Goal: Information Seeking & Learning: Learn about a topic

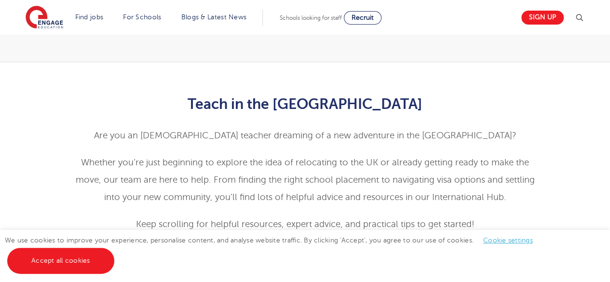
scroll to position [270, 0]
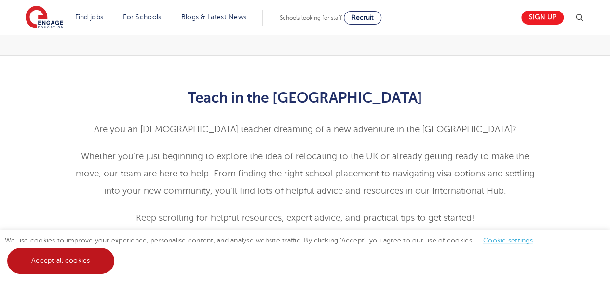
click at [56, 270] on link "Accept all cookies" at bounding box center [60, 261] width 107 height 26
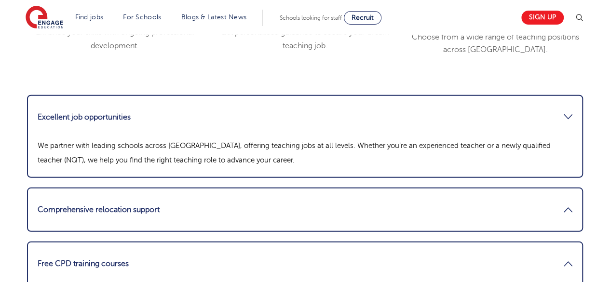
scroll to position [1273, 0]
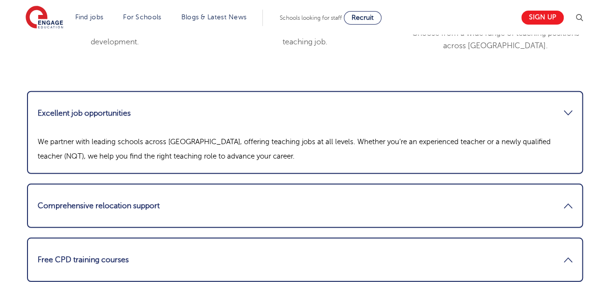
click at [49, 194] on link "Comprehensive relocation support" at bounding box center [305, 205] width 535 height 23
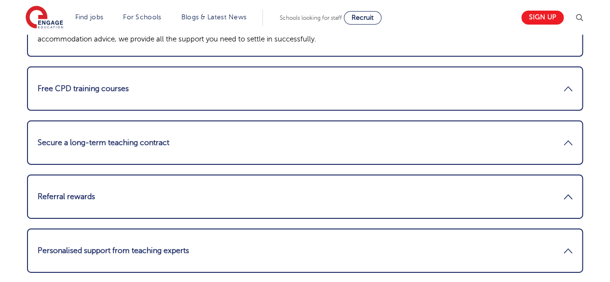
scroll to position [1446, 0]
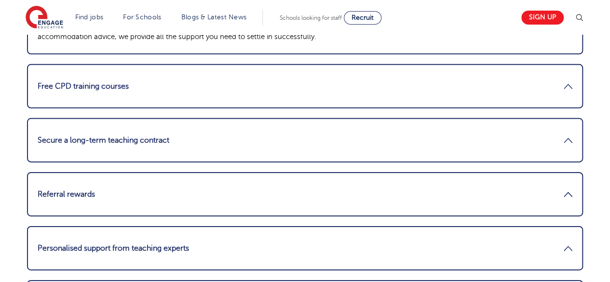
click at [49, 183] on link "Referral rewards" at bounding box center [305, 194] width 535 height 23
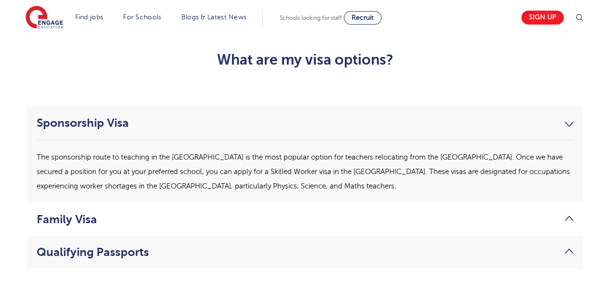
scroll to position [2353, 0]
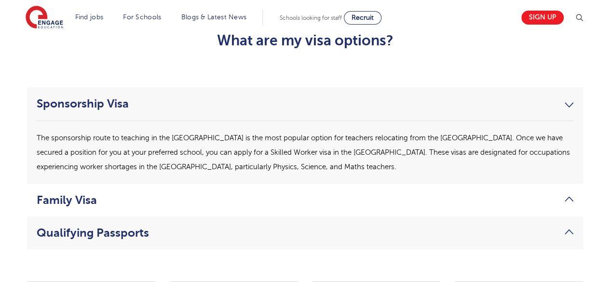
click at [49, 193] on link "Family Visa" at bounding box center [305, 199] width 537 height 13
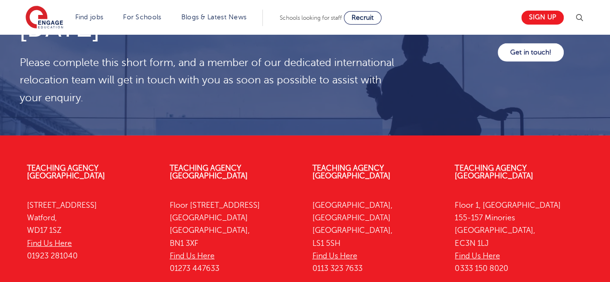
scroll to position [3105, 0]
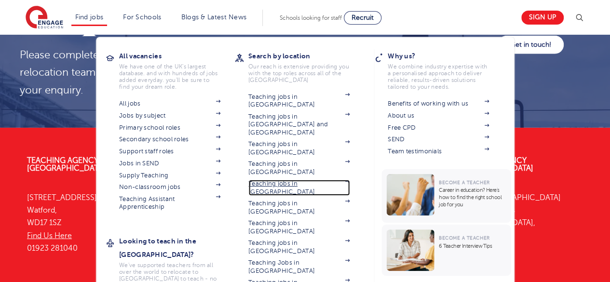
click at [263, 180] on link "Teaching jobs in [GEOGRAPHIC_DATA]" at bounding box center [298, 188] width 101 height 16
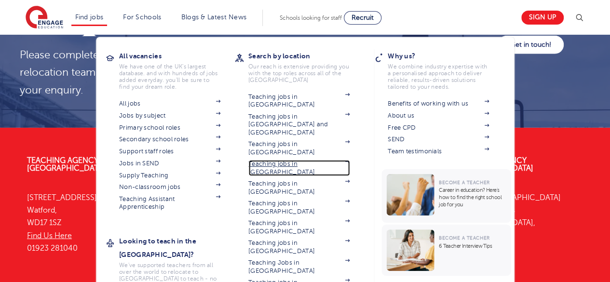
click at [282, 160] on link "Teaching jobs in [GEOGRAPHIC_DATA]" at bounding box center [298, 168] width 101 height 16
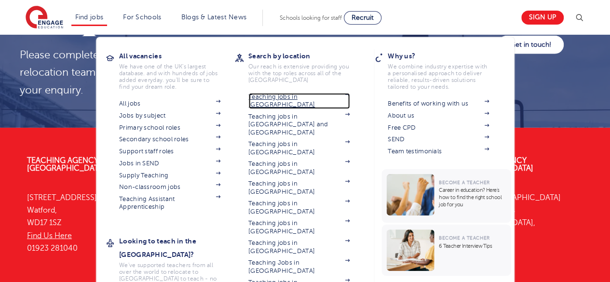
click at [262, 98] on link "Teaching jobs in [GEOGRAPHIC_DATA]" at bounding box center [298, 101] width 101 height 16
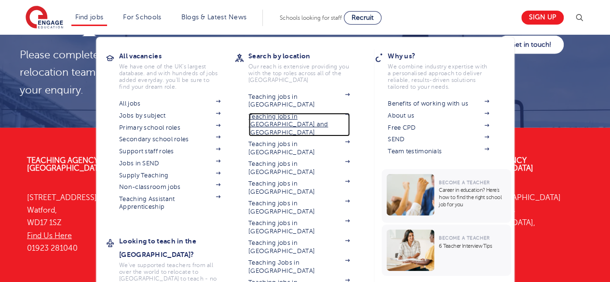
click at [260, 118] on link "Teaching jobs in [GEOGRAPHIC_DATA] and [GEOGRAPHIC_DATA]" at bounding box center [298, 125] width 101 height 24
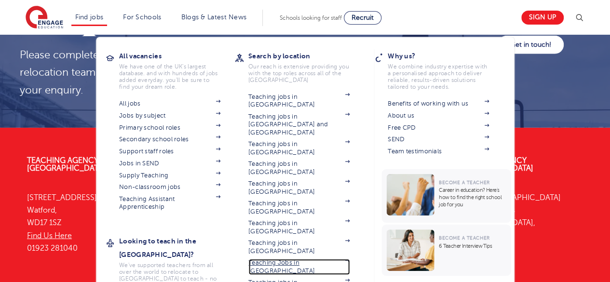
click at [256, 259] on link "Teaching Jobs in [GEOGRAPHIC_DATA]" at bounding box center [298, 267] width 101 height 16
click at [257, 279] on link "Teaching jobs in [GEOGRAPHIC_DATA]" at bounding box center [298, 287] width 101 height 16
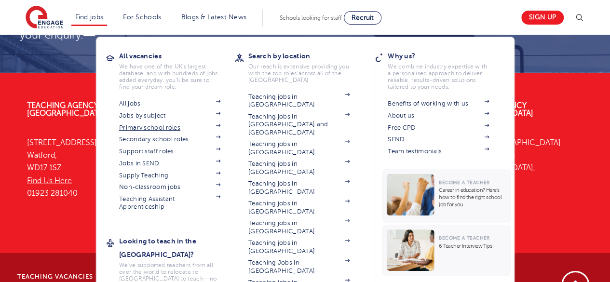
scroll to position [3162, 0]
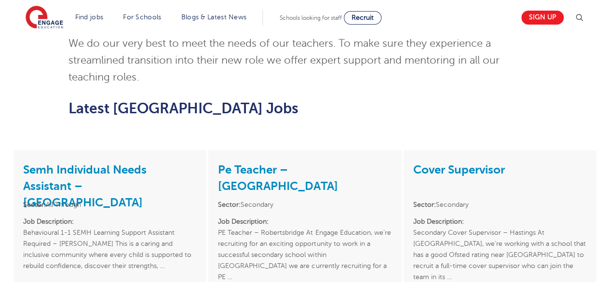
scroll to position [1138, 0]
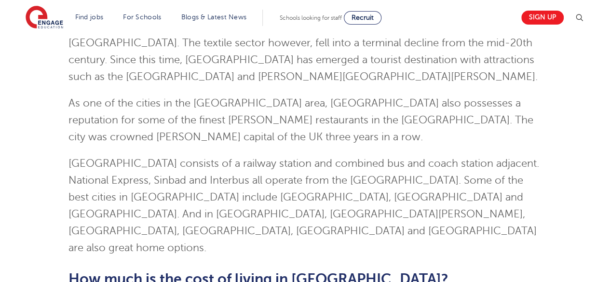
scroll to position [166, 0]
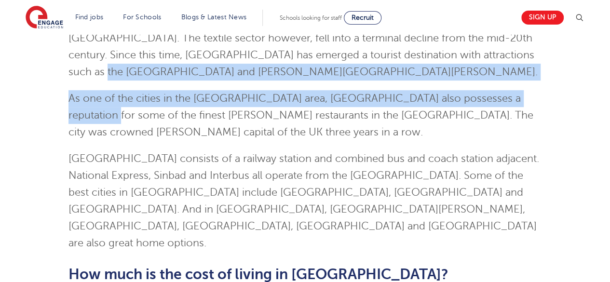
drag, startPoint x: 608, startPoint y: 52, endPoint x: 617, endPoint y: 89, distance: 38.0
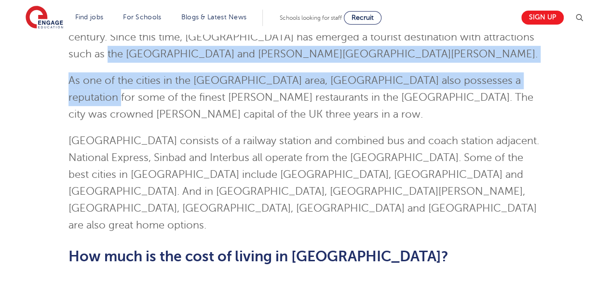
scroll to position [0, 0]
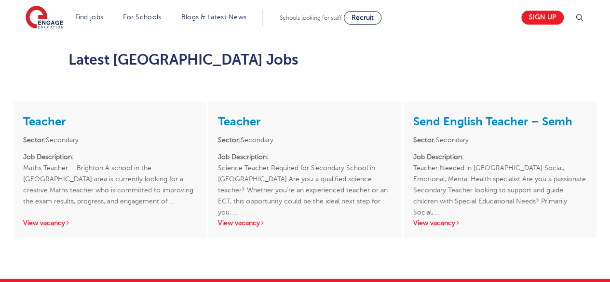
scroll to position [785, 0]
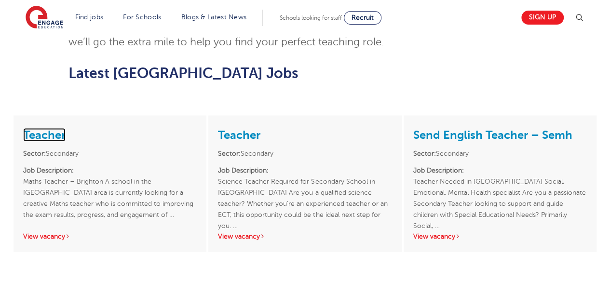
click at [47, 128] on link "Teacher" at bounding box center [44, 134] width 42 height 13
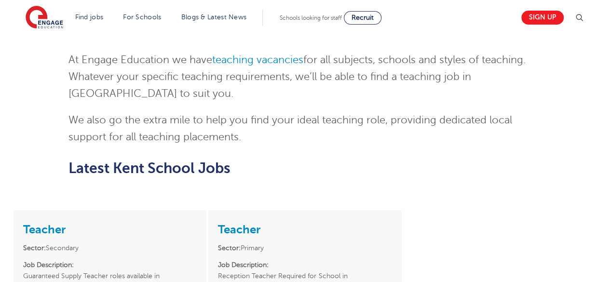
scroll to position [1273, 0]
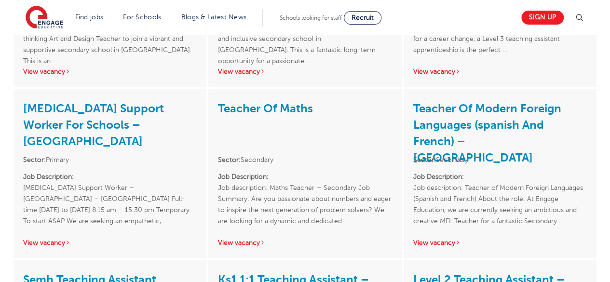
scroll to position [1842, 0]
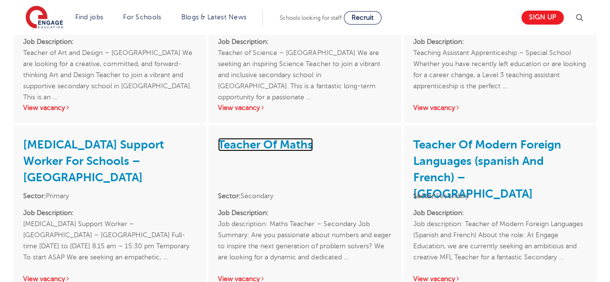
click at [294, 138] on link "Teacher Of Maths" at bounding box center [265, 144] width 95 height 13
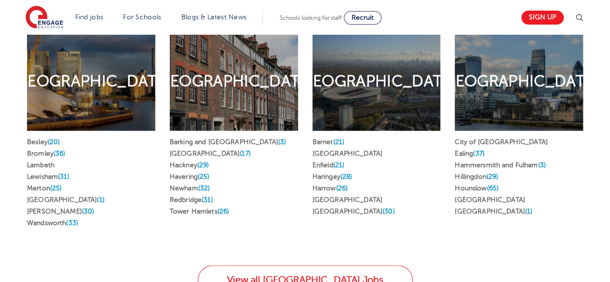
scroll to position [501, 0]
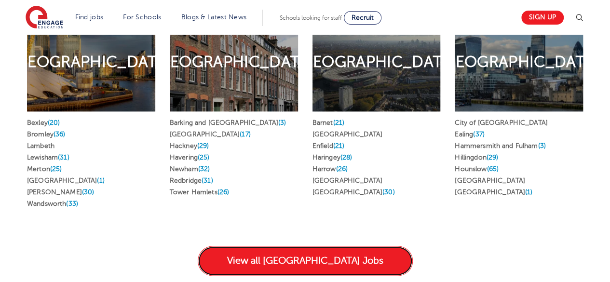
click at [332, 246] on link "View all London Jobs" at bounding box center [305, 261] width 215 height 30
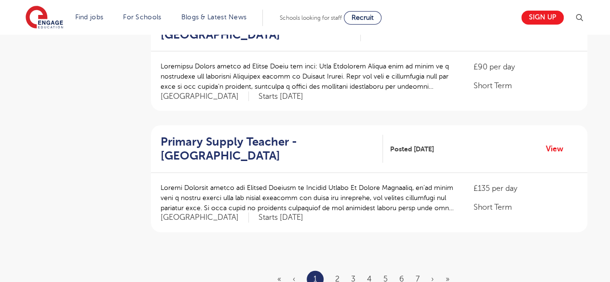
scroll to position [1099, 0]
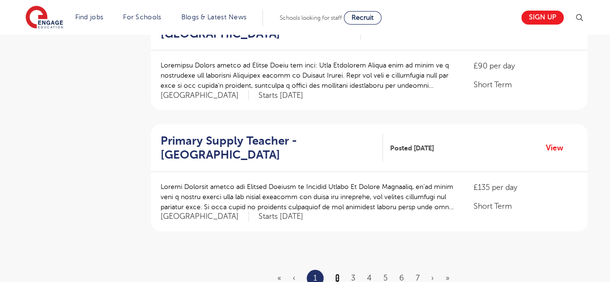
click at [335, 274] on link "2" at bounding box center [337, 278] width 4 height 9
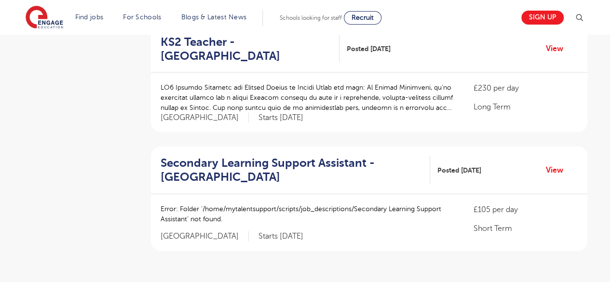
scroll to position [1099, 0]
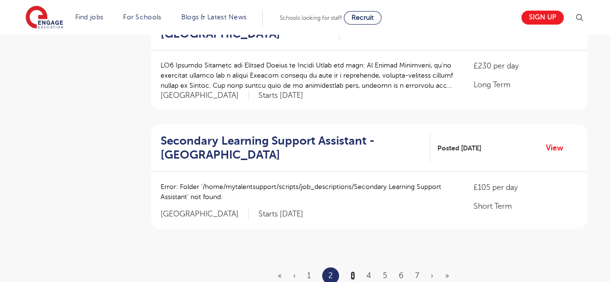
click at [352, 271] on link "3" at bounding box center [353, 275] width 4 height 9
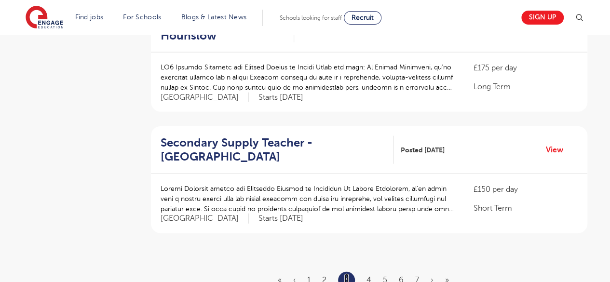
scroll to position [1099, 0]
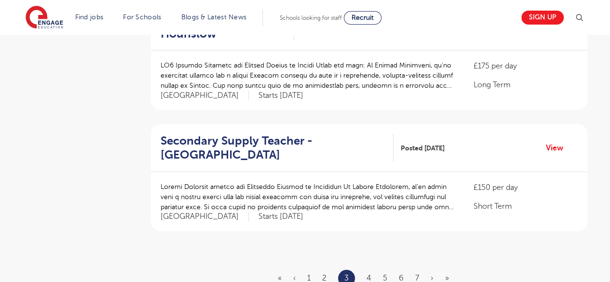
click at [367, 272] on li "4" at bounding box center [368, 278] width 5 height 13
click at [369, 274] on link "4" at bounding box center [368, 278] width 5 height 9
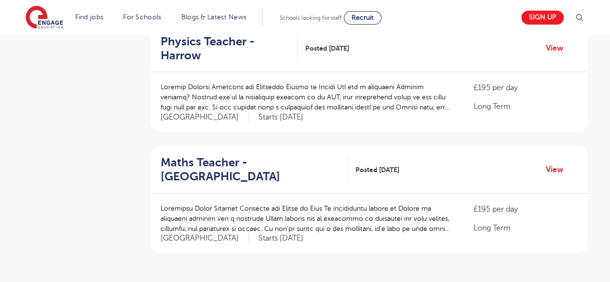
scroll to position [1099, 0]
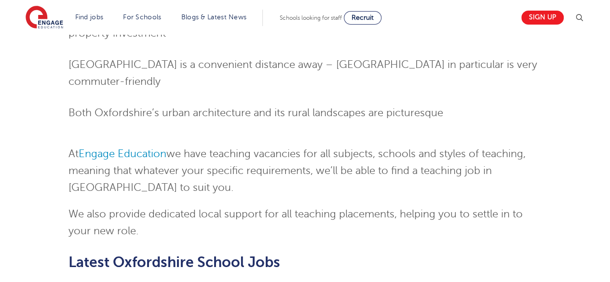
scroll to position [1041, 0]
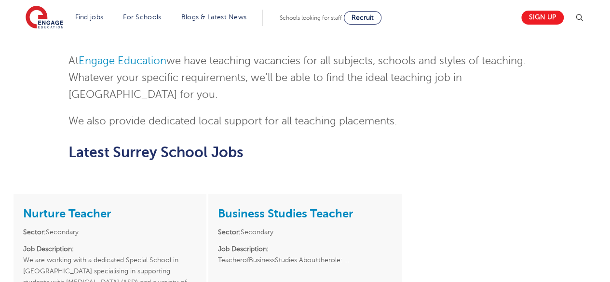
scroll to position [1061, 0]
